Goal: Information Seeking & Learning: Check status

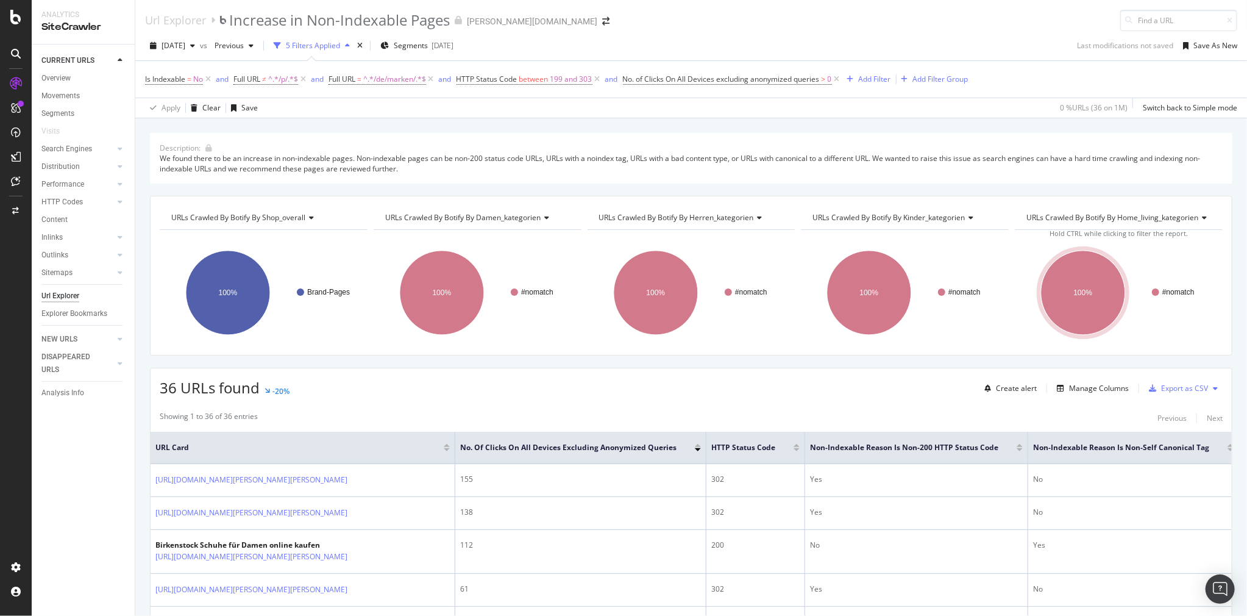
scroll to position [195, 0]
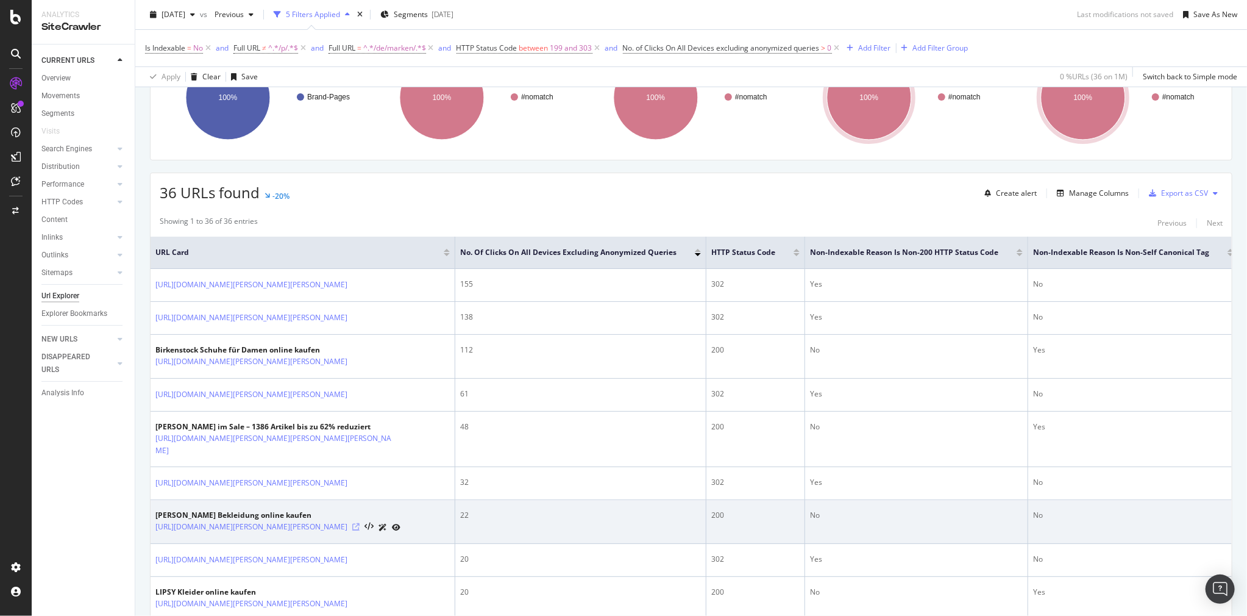
click at [360, 523] on icon at bounding box center [355, 526] width 7 height 7
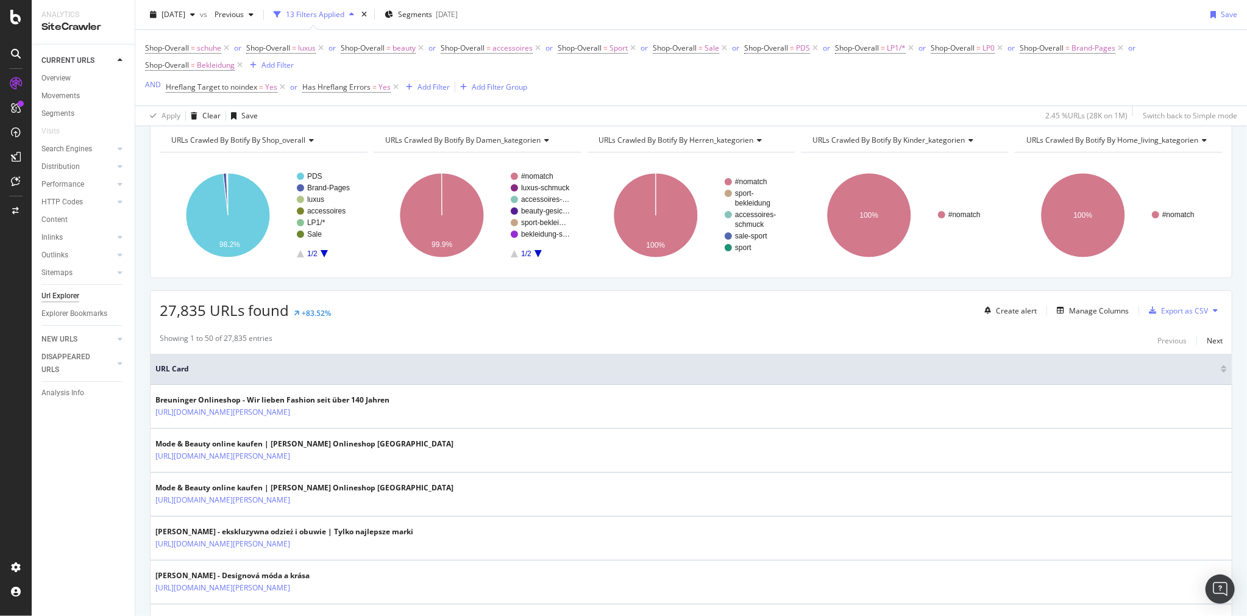
scroll to position [49, 0]
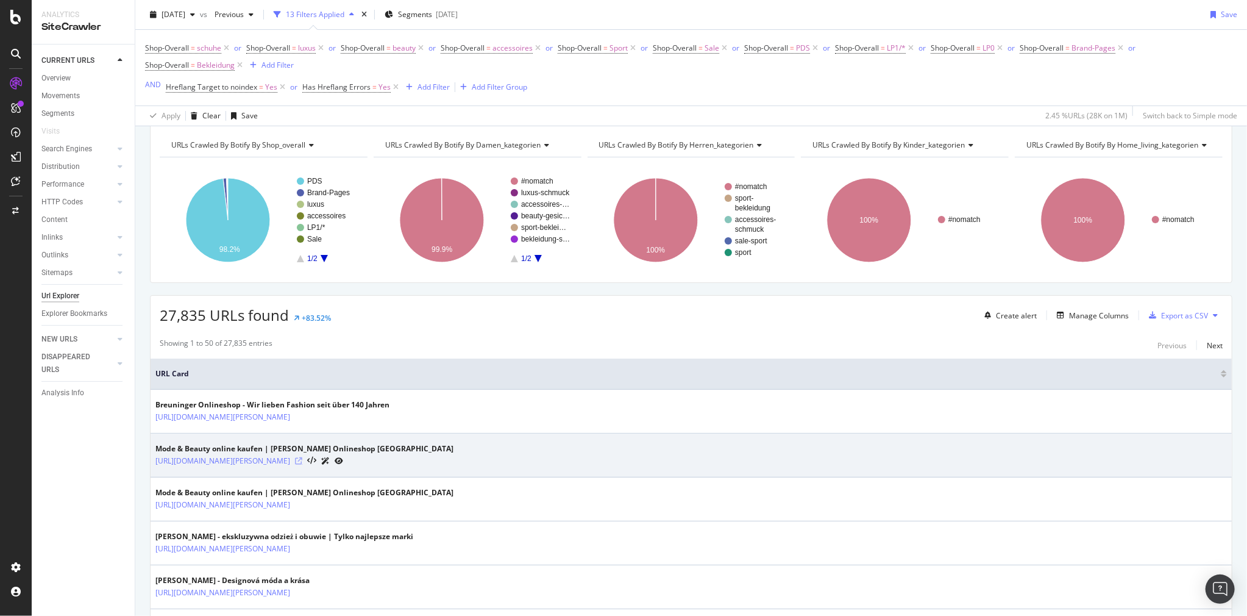
click at [295, 460] on icon at bounding box center [298, 460] width 7 height 7
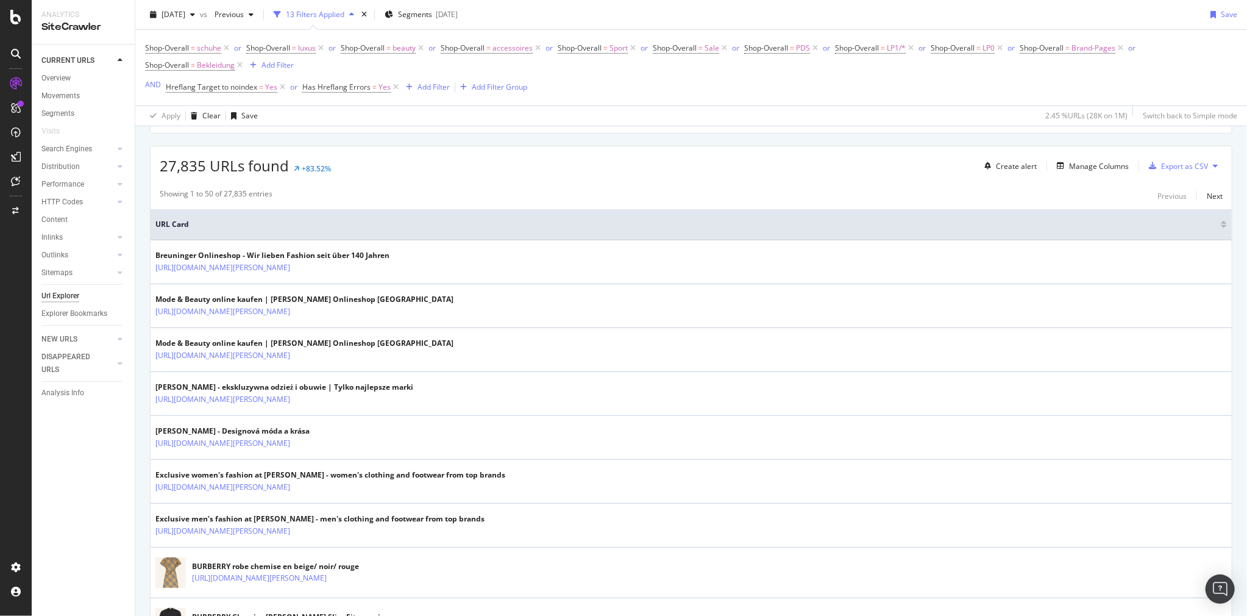
scroll to position [439, 0]
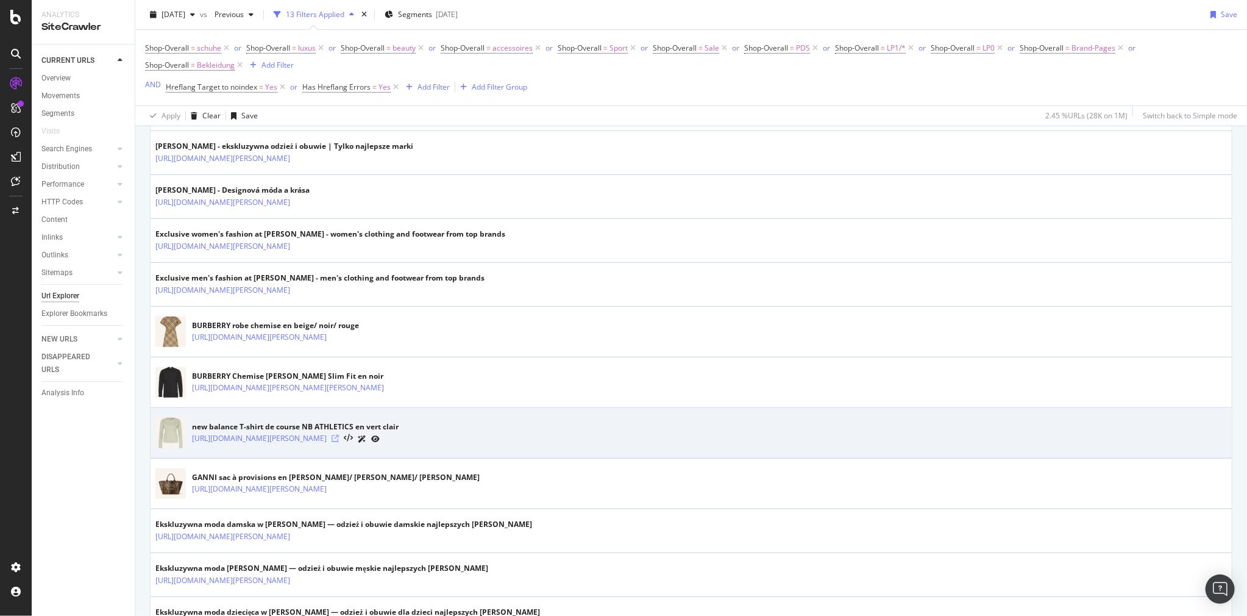
click at [339, 436] on icon at bounding box center [335, 438] width 7 height 7
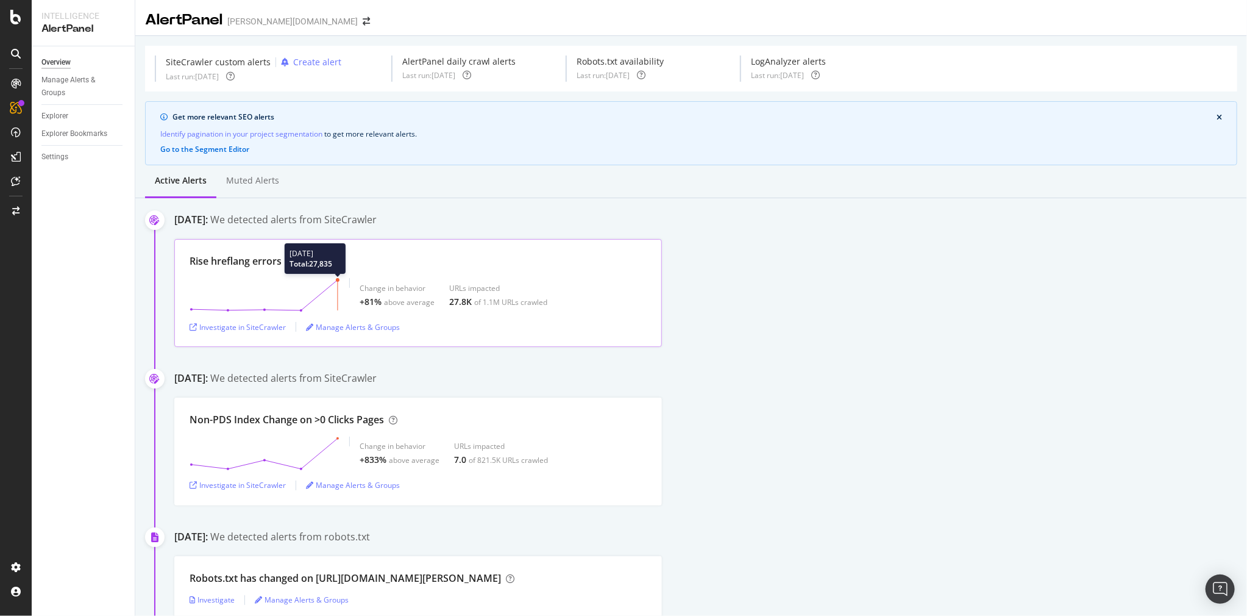
click at [337, 280] on circle at bounding box center [338, 280] width 4 height 4
click at [338, 279] on circle at bounding box center [338, 280] width 4 height 4
